Goal: Task Accomplishment & Management: Complete application form

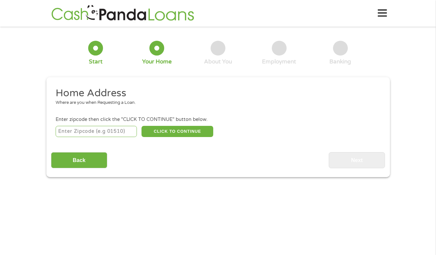
click at [101, 133] on input "number" at bounding box center [96, 131] width 81 height 11
type input "28580"
click at [180, 135] on button "CLICK TO CONTINUE" at bounding box center [177, 131] width 72 height 11
type input "28580"
type input "Snow Hill"
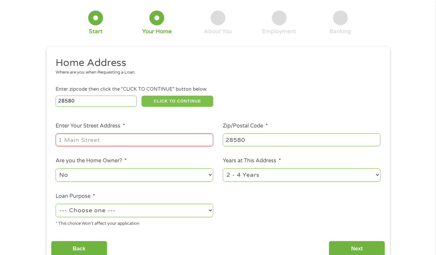
scroll to position [33, 0]
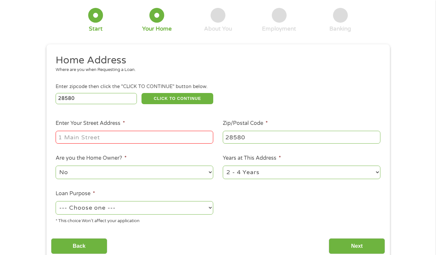
click at [146, 138] on input "Enter Your Street Address *" at bounding box center [135, 137] width 158 height 12
type input "[STREET_ADDRESS][PERSON_NAME]"
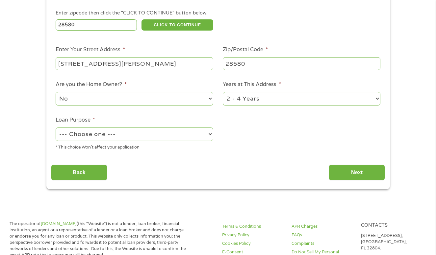
scroll to position [107, 0]
click at [278, 102] on select "1 Year or less 1 - 2 Years 2 - 4 Years Over 4 Years" at bounding box center [302, 98] width 158 height 13
select select "60months"
click at [223, 92] on select "1 Year or less 1 - 2 Years 2 - 4 Years Over 4 Years" at bounding box center [302, 98] width 158 height 13
click at [157, 137] on select "--- Choose one --- Pay Bills Debt Consolidation Home Improvement Major Purchase…" at bounding box center [135, 133] width 158 height 13
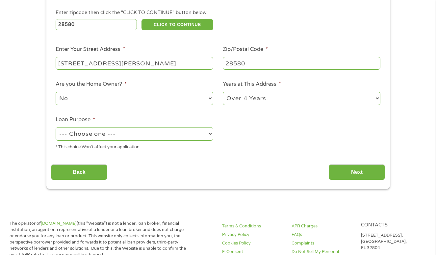
select select "other"
click at [56, 127] on select "--- Choose one --- Pay Bills Debt Consolidation Home Improvement Major Purchase…" at bounding box center [135, 133] width 158 height 13
click at [361, 171] on input "Next" at bounding box center [357, 172] width 56 height 16
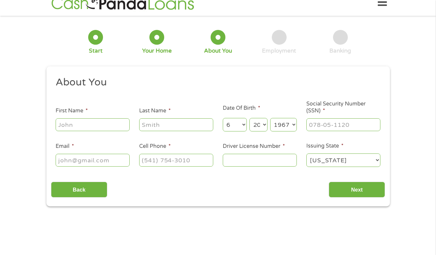
scroll to position [0, 0]
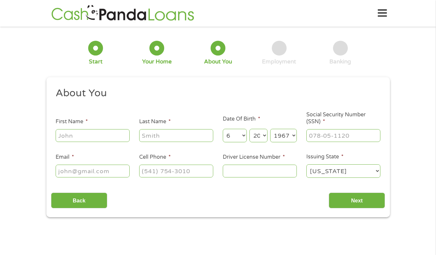
click at [119, 135] on input "First Name *" at bounding box center [93, 135] width 74 height 12
type input "[PERSON_NAME]"
type input "[EMAIL_ADDRESS][DOMAIN_NAME]"
type input "[PHONE_NUMBER]"
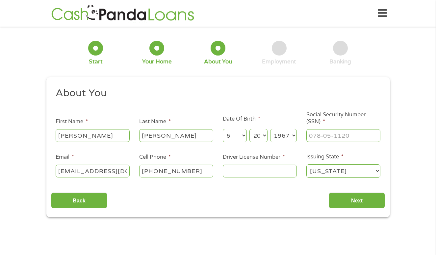
click at [125, 171] on input "[EMAIL_ADDRESS][DOMAIN_NAME]" at bounding box center [93, 171] width 74 height 12
drag, startPoint x: 127, startPoint y: 173, endPoint x: 60, endPoint y: 170, distance: 67.5
click at [57, 169] on input "[EMAIL_ADDRESS][DOMAIN_NAME]" at bounding box center [93, 171] width 74 height 12
type input "m"
type input "[EMAIL_ADDRESS][DOMAIN_NAME]"
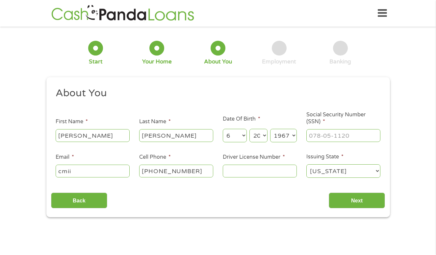
type input "xxx-xx-xxxx"
type input "___-__-____"
click at [310, 136] on input "___-__-____" at bounding box center [343, 135] width 74 height 12
type input "074-66-7571"
click at [254, 169] on input "Driver License Number *" at bounding box center [260, 171] width 74 height 12
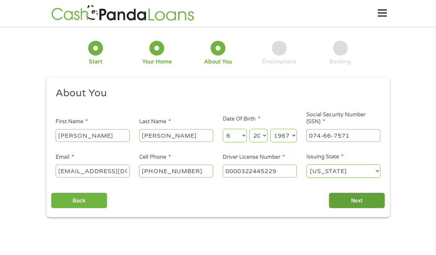
type input "0000322445229"
click at [354, 204] on input "Next" at bounding box center [357, 201] width 56 height 16
click at [356, 198] on input "Next" at bounding box center [357, 201] width 56 height 16
click at [357, 201] on input "Next" at bounding box center [357, 201] width 56 height 16
click at [255, 135] on select "Day 1 2 3 4 5 6 7 8 9 10 11 12 13 14 15 16 17 18 19 20 21 22 23 24 25 26 27 28 …" at bounding box center [258, 135] width 18 height 13
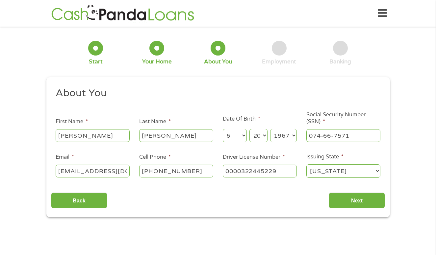
click at [249, 129] on select "Day 1 2 3 4 5 6 7 8 9 10 11 12 13 14 15 16 17 18 19 20 21 22 23 24 25 26 27 28 …" at bounding box center [258, 135] width 18 height 13
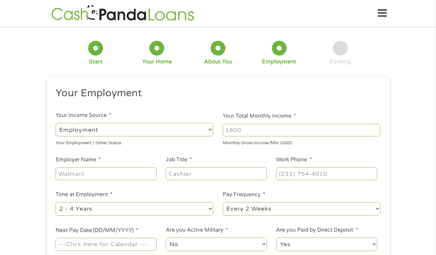
click at [182, 127] on select "--- Choose one --- Employment [DEMOGRAPHIC_DATA] Benefits" at bounding box center [135, 129] width 158 height 13
click at [56, 123] on select "--- Choose one --- Employment [DEMOGRAPHIC_DATA] Benefits" at bounding box center [135, 129] width 158 height 13
click at [257, 131] on input "Your Total Monthly Income *" at bounding box center [302, 130] width 158 height 12
type input "1400"
click at [135, 174] on input "Employer Name *" at bounding box center [106, 173] width 101 height 12
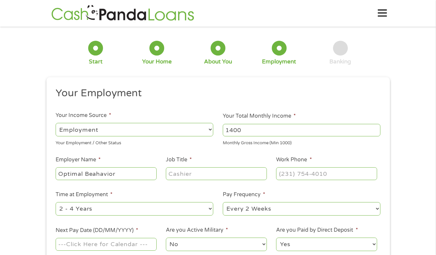
type input "Optimal Beahavior"
type input "Medical Records"
type input "[PHONE_NUMBER]"
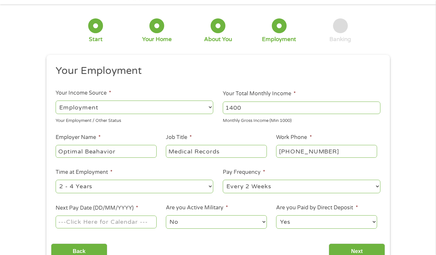
scroll to position [25, 0]
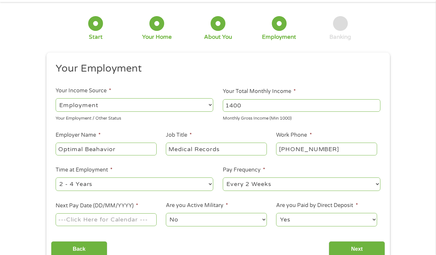
click at [207, 185] on select "--- Choose one --- 1 Year or less 1 - 2 Years 2 - 4 Years Over 4 Years" at bounding box center [135, 184] width 158 height 13
select select "60months"
click at [56, 178] on select "--- Choose one --- 1 Year or less 1 - 2 Years 2 - 4 Years Over 4 Years" at bounding box center [135, 184] width 158 height 13
click at [267, 188] on select "--- Choose one --- Every 2 Weeks Every Week Monthly Semi-Monthly" at bounding box center [302, 184] width 158 height 13
select select "monthly"
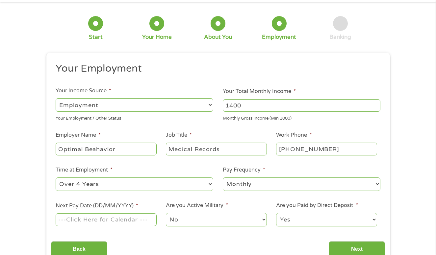
click at [223, 178] on select "--- Choose one --- Every 2 Weeks Every Week Monthly Semi-Monthly" at bounding box center [302, 184] width 158 height 13
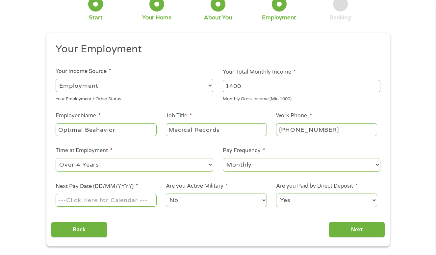
scroll to position [49, 0]
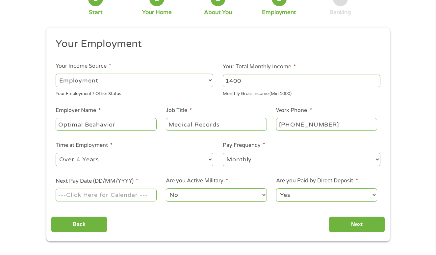
click at [136, 198] on input "Next Pay Date (DD/MM/YYYY) *" at bounding box center [106, 195] width 101 height 12
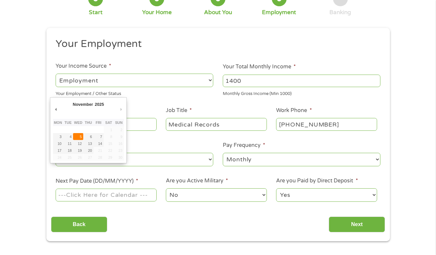
type input "[DATE]"
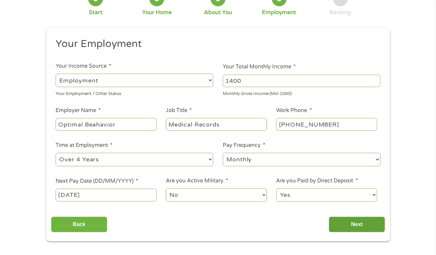
click at [364, 223] on input "Next" at bounding box center [357, 225] width 56 height 16
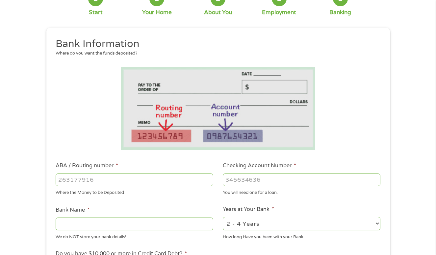
click at [194, 178] on input "ABA / Routing number *" at bounding box center [135, 180] width 158 height 12
type input "053100300"
type input "FIRST CITIZENS BANK TRUST COMPANY"
type input "053100300"
click at [244, 182] on input "Checking Account Number *" at bounding box center [302, 180] width 158 height 12
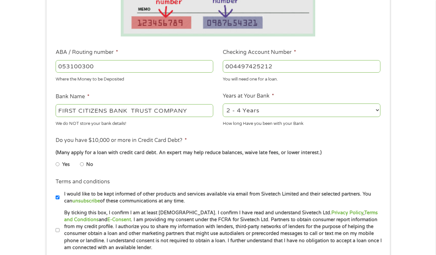
scroll to position [164, 0]
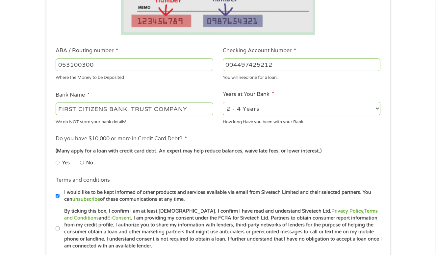
type input "004497425212"
click at [270, 108] on select "2 - 4 Years 6 - 12 Months 1 - 2 Years Over 4 Years" at bounding box center [302, 108] width 158 height 13
select select "60months"
click at [223, 102] on select "2 - 4 Years 6 - 12 Months 1 - 2 Years Over 4 Years" at bounding box center [302, 108] width 158 height 13
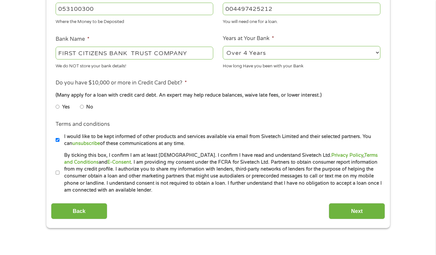
scroll to position [222, 0]
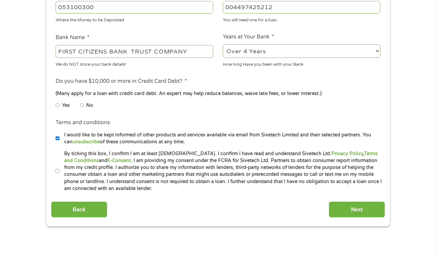
click at [56, 173] on input "By ticking this box, I confirm I am at least [DEMOGRAPHIC_DATA]. I confirm I ha…" at bounding box center [58, 171] width 4 height 11
checkbox input "true"
click at [58, 136] on input "I would like to be kept informed of other products and services available via e…" at bounding box center [58, 138] width 4 height 11
checkbox input "false"
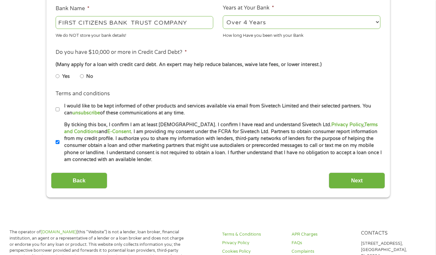
scroll to position [255, 0]
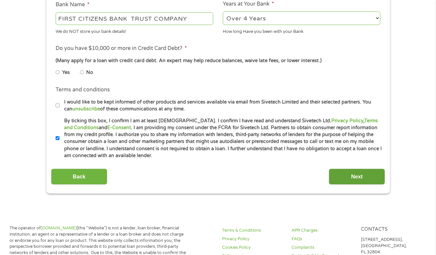
click at [352, 176] on input "Next" at bounding box center [357, 177] width 56 height 16
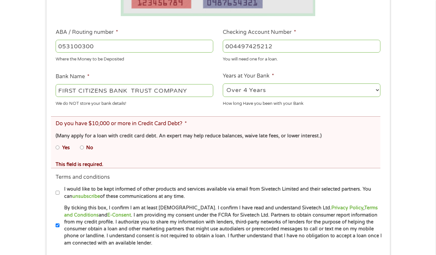
scroll to position [214, 0]
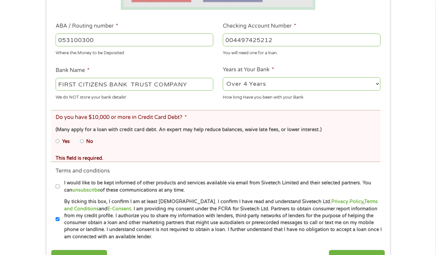
click at [81, 141] on input "No" at bounding box center [82, 141] width 4 height 11
radio input "true"
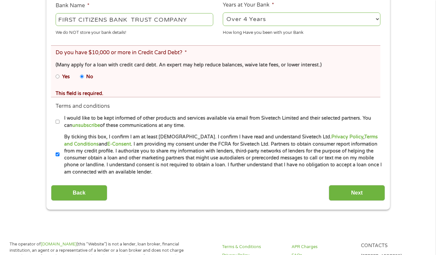
scroll to position [280, 0]
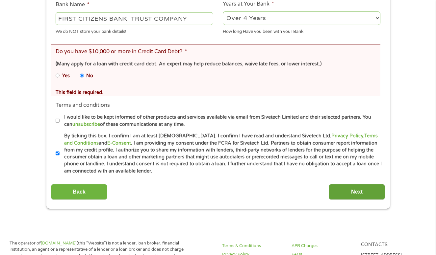
click at [352, 191] on input "Next" at bounding box center [357, 192] width 56 height 16
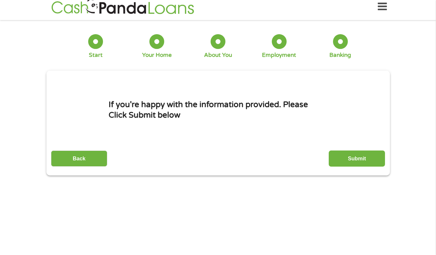
scroll to position [0, 0]
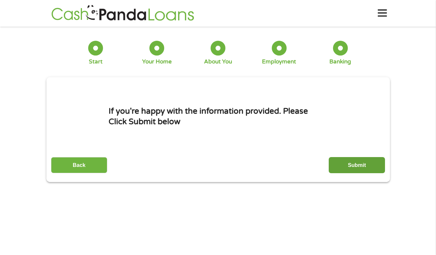
click at [350, 161] on input "Submit" at bounding box center [357, 165] width 56 height 16
